Goal: Information Seeking & Learning: Learn about a topic

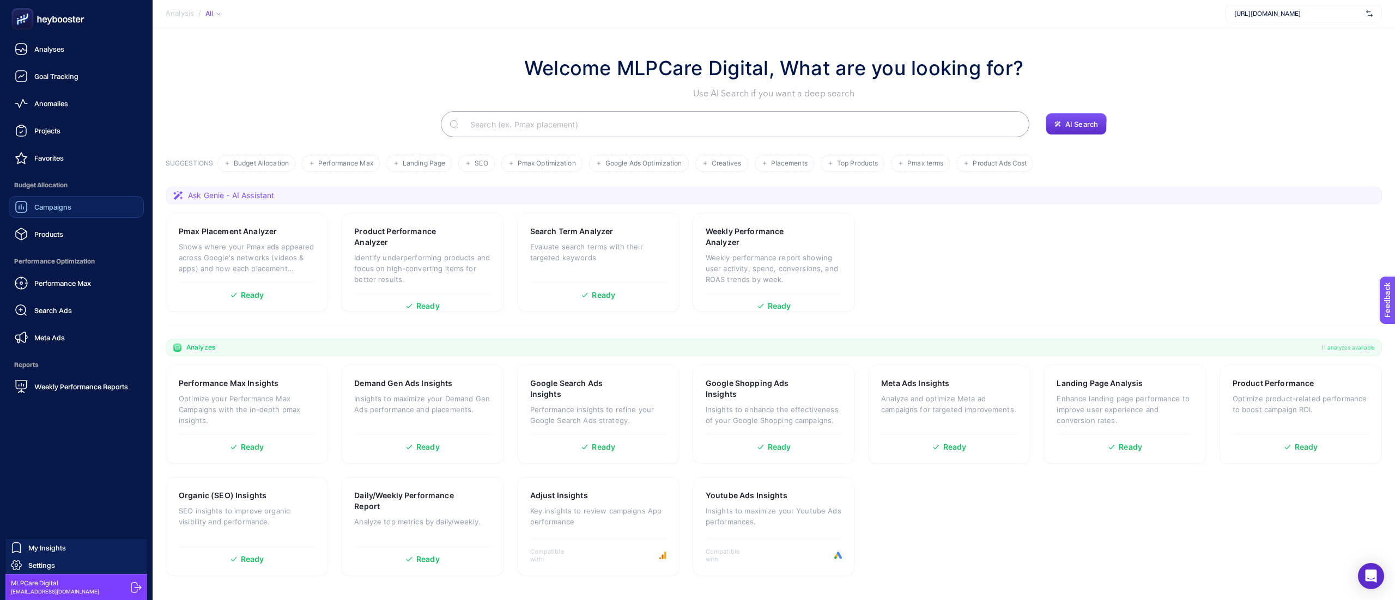
click at [74, 213] on link "Campaigns" at bounding box center [76, 207] width 135 height 22
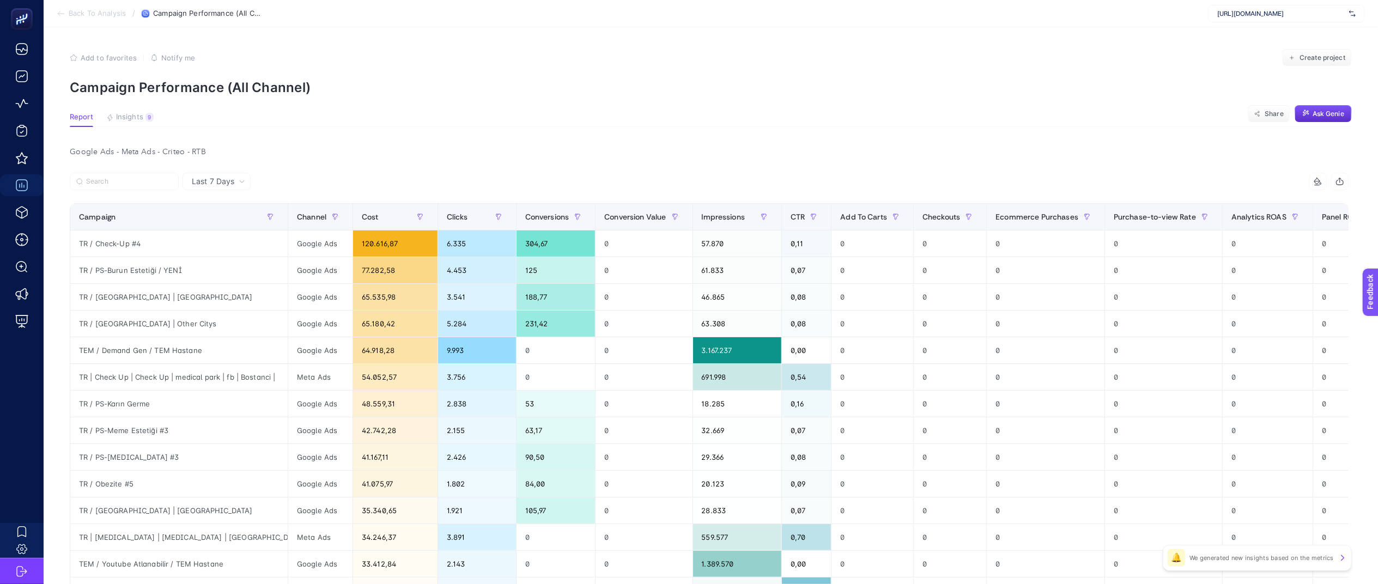
click at [839, 152] on div "Google Ads - Meta Ads - Criteo - RTB" at bounding box center [709, 151] width 1296 height 15
click at [299, 153] on div "Google Ads - Meta Ads - Criteo - RTB" at bounding box center [709, 151] width 1296 height 15
click at [932, 100] on article "Add to favorites false Notification set Create project Campaign Performance (Al…" at bounding box center [711, 467] width 1334 height 880
click at [951, 165] on div "Google Ads - Meta Ads - Criteo - RTB Last 7 Days 14 items selected Campaign Cha…" at bounding box center [709, 514] width 1296 height 741
click at [926, 179] on div "14 items selected" at bounding box center [1029, 181] width 640 height 17
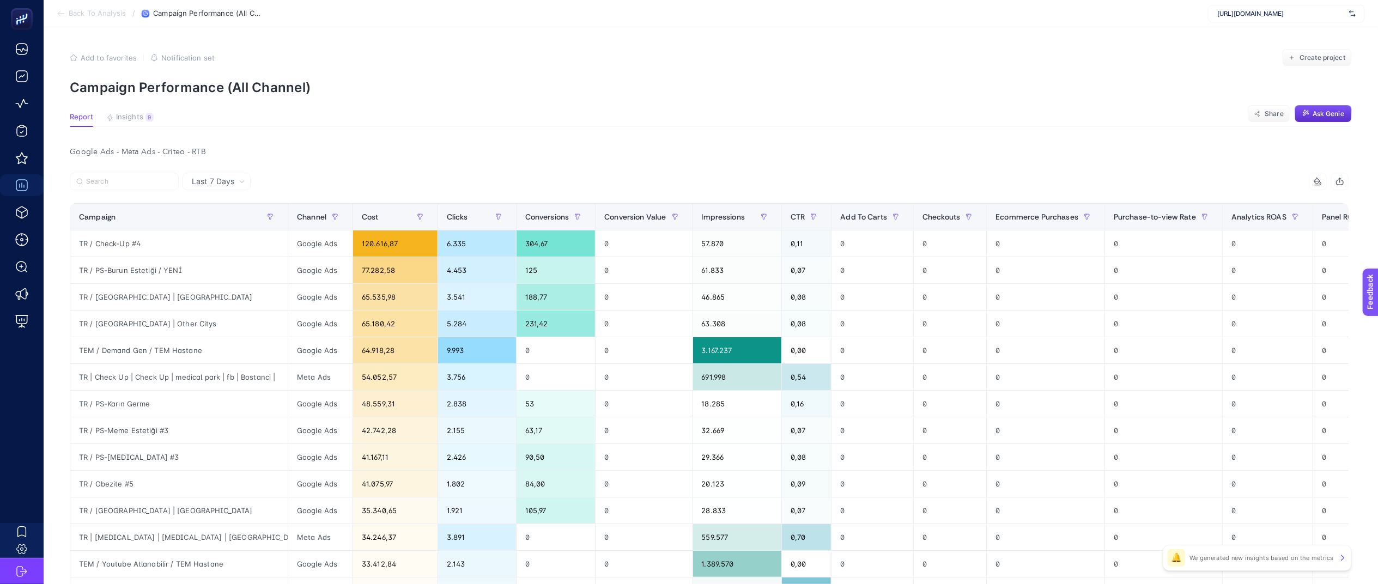
click at [870, 138] on article "Add to favorites false Notification set Create project Campaign Performance (Al…" at bounding box center [711, 467] width 1334 height 880
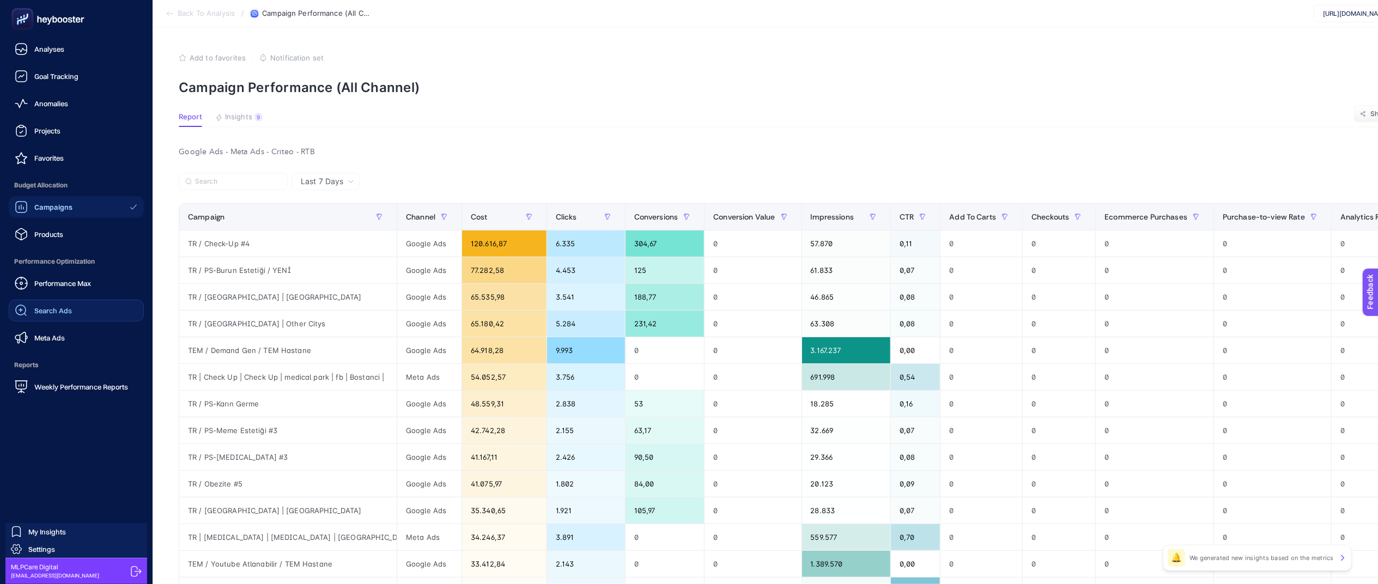
click at [66, 312] on span "Search Ads" at bounding box center [53, 310] width 38 height 9
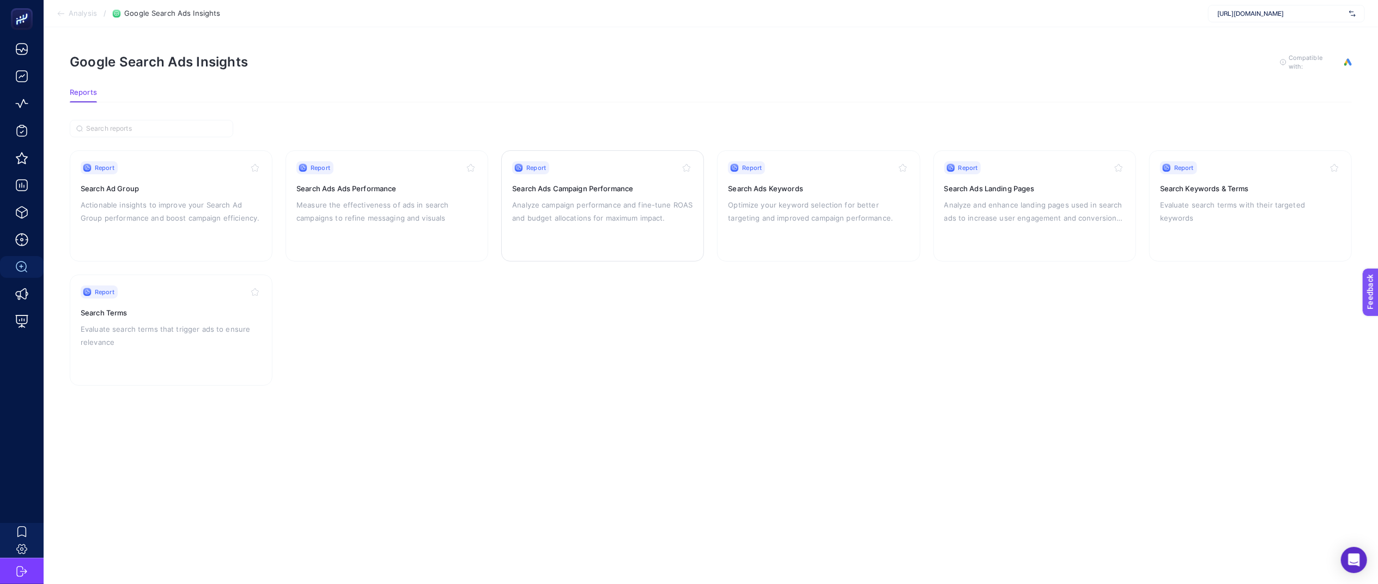
click at [609, 198] on p "Analyze campaign performance and fine-tune ROAS and budget allocations for maxi…" at bounding box center [602, 211] width 181 height 26
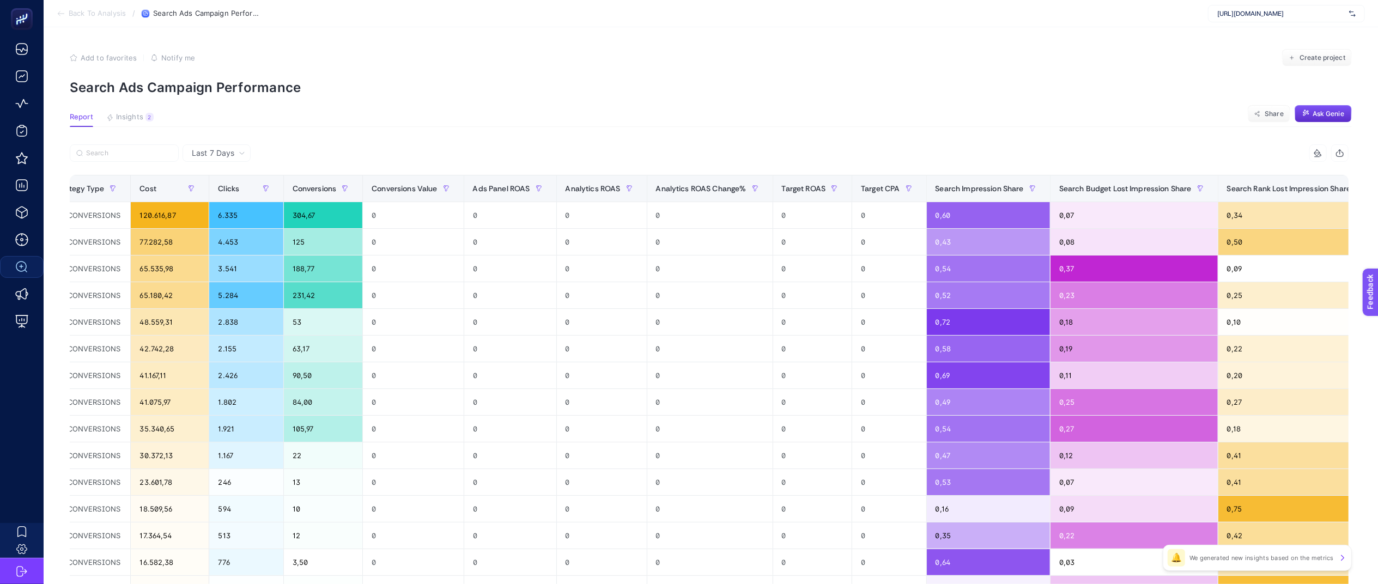
scroll to position [0, 408]
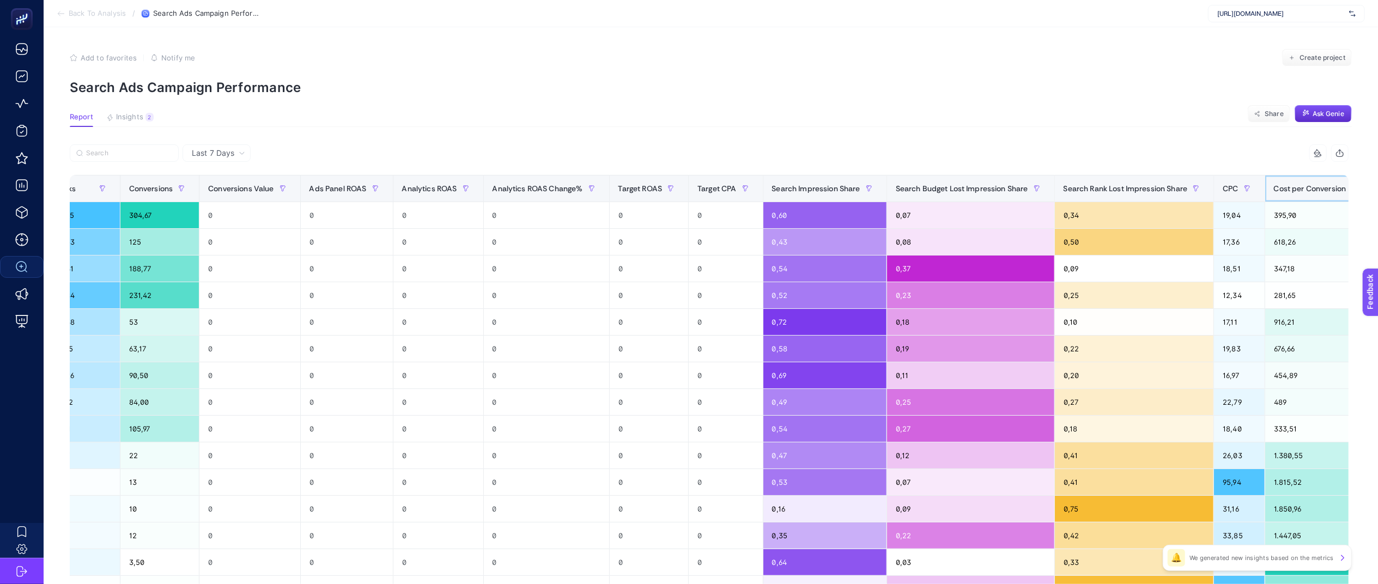
click at [1274, 183] on div "Cost per Conversion" at bounding box center [1319, 188] width 90 height 17
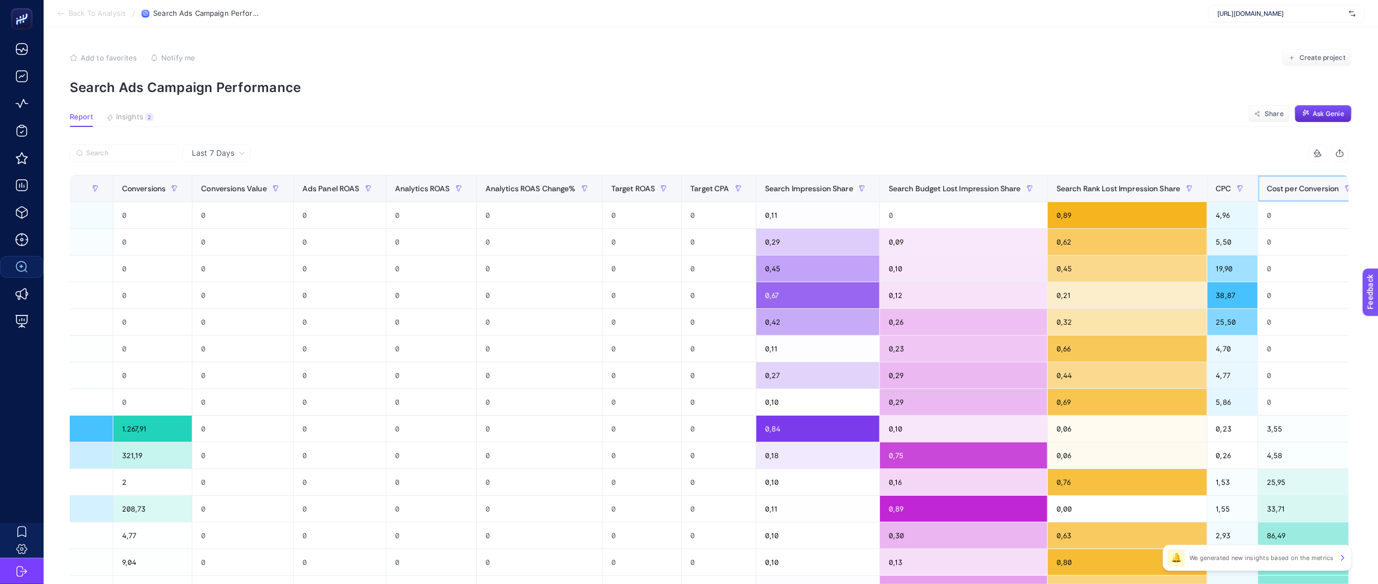
click at [1288, 186] on span "Cost per Conversion" at bounding box center [1303, 188] width 72 height 9
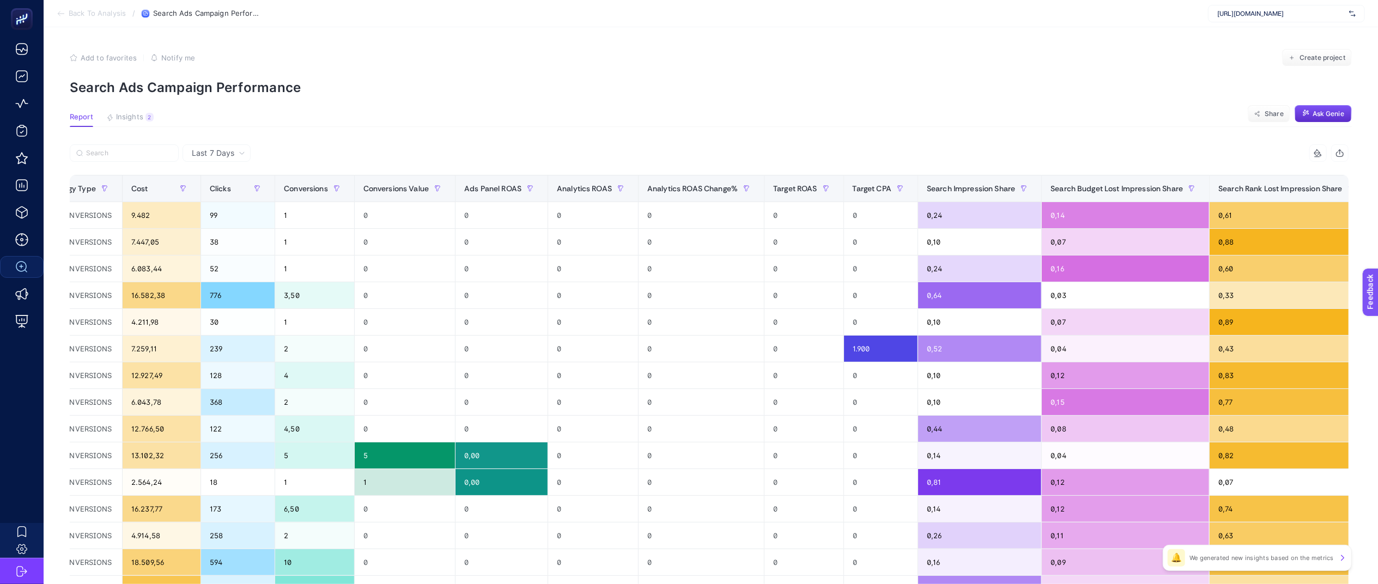
scroll to position [0, 426]
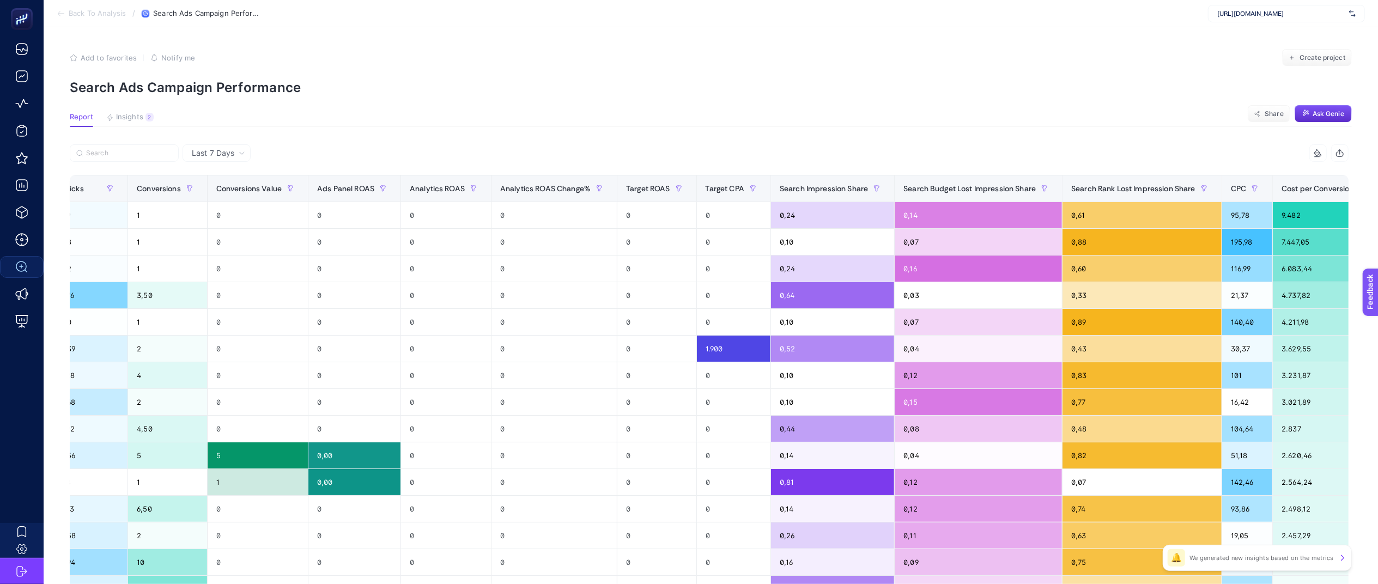
click at [761, 115] on section "Report Insights 2 We generated new insights based on the metrics Share Ask Genie" at bounding box center [711, 120] width 1282 height 14
click at [771, 220] on div "0,24" at bounding box center [832, 215] width 123 height 26
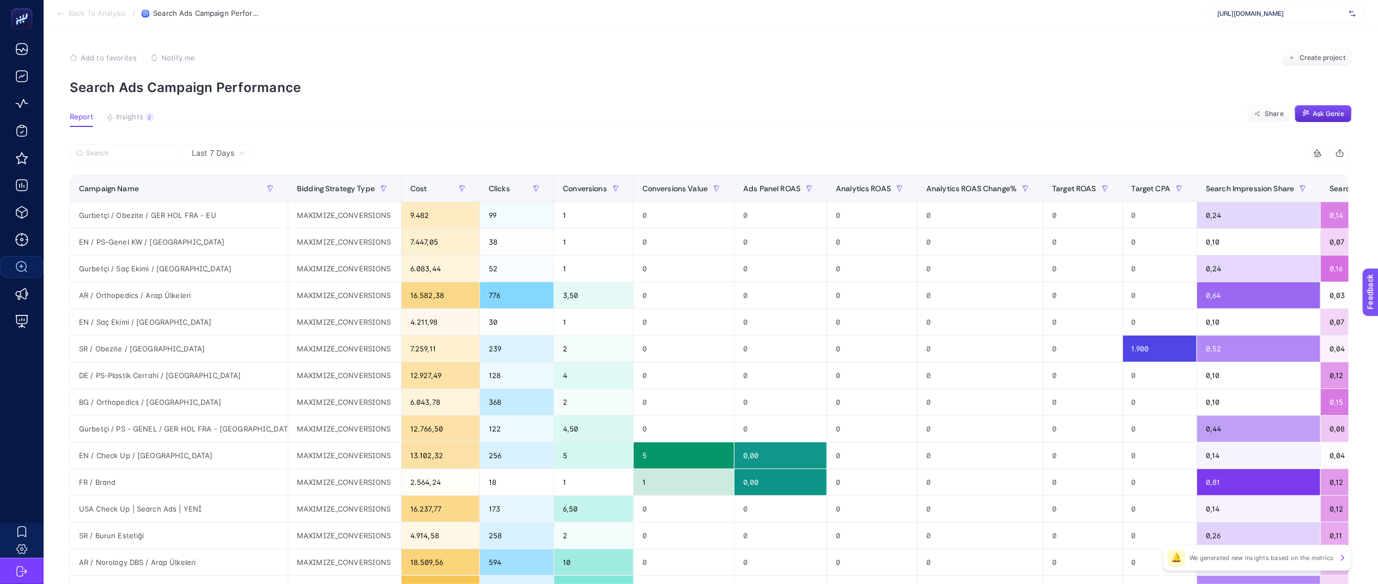
click at [752, 51] on div "Add to favorites false Notify me Create project" at bounding box center [711, 57] width 1282 height 17
click at [554, 220] on div "1" at bounding box center [593, 215] width 79 height 26
click at [480, 250] on div "38" at bounding box center [517, 242] width 74 height 26
